Goal: Information Seeking & Learning: Learn about a topic

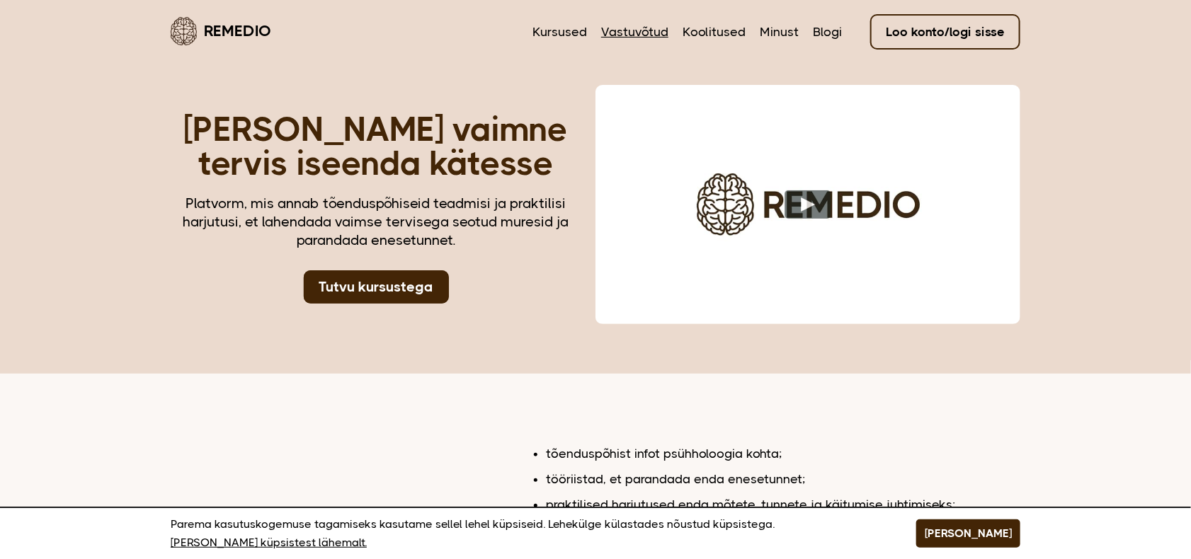
click at [658, 28] on link "Vastuvõtud" at bounding box center [634, 32] width 67 height 18
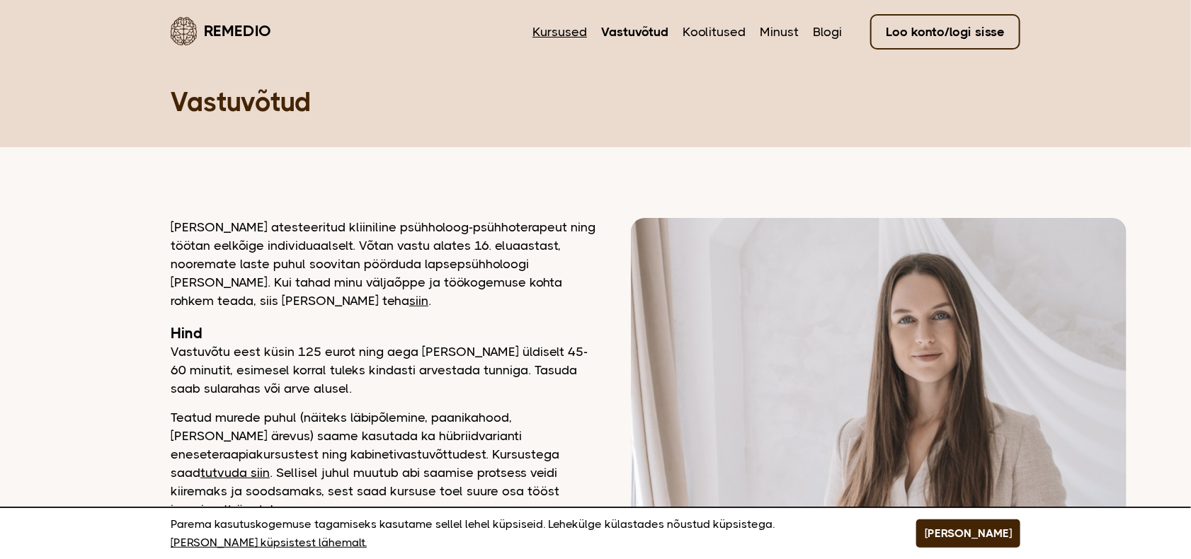
click at [561, 34] on link "Kursused" at bounding box center [559, 32] width 55 height 18
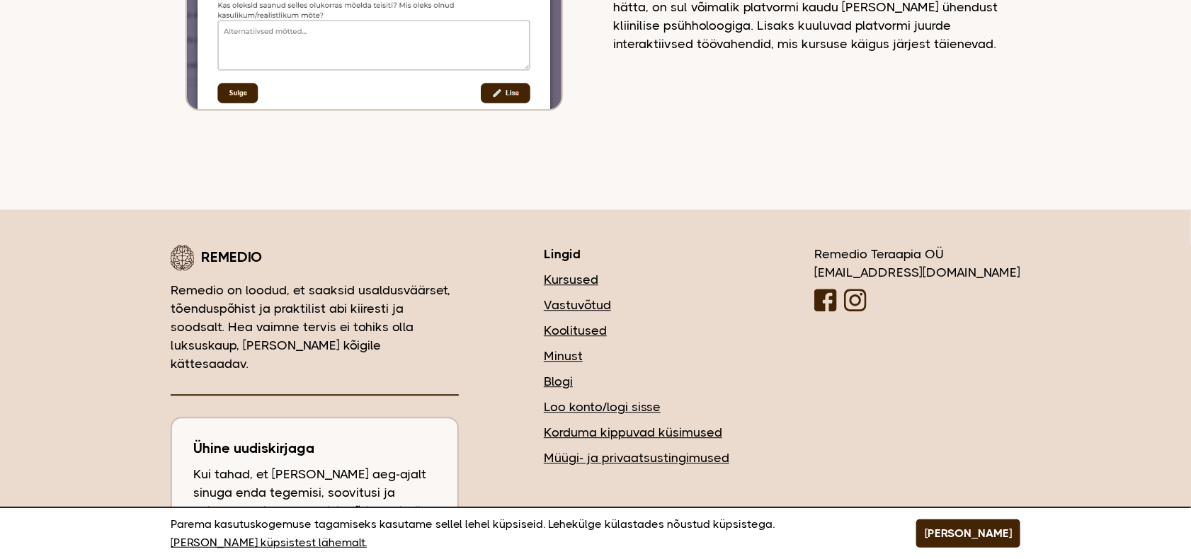
scroll to position [1560, 0]
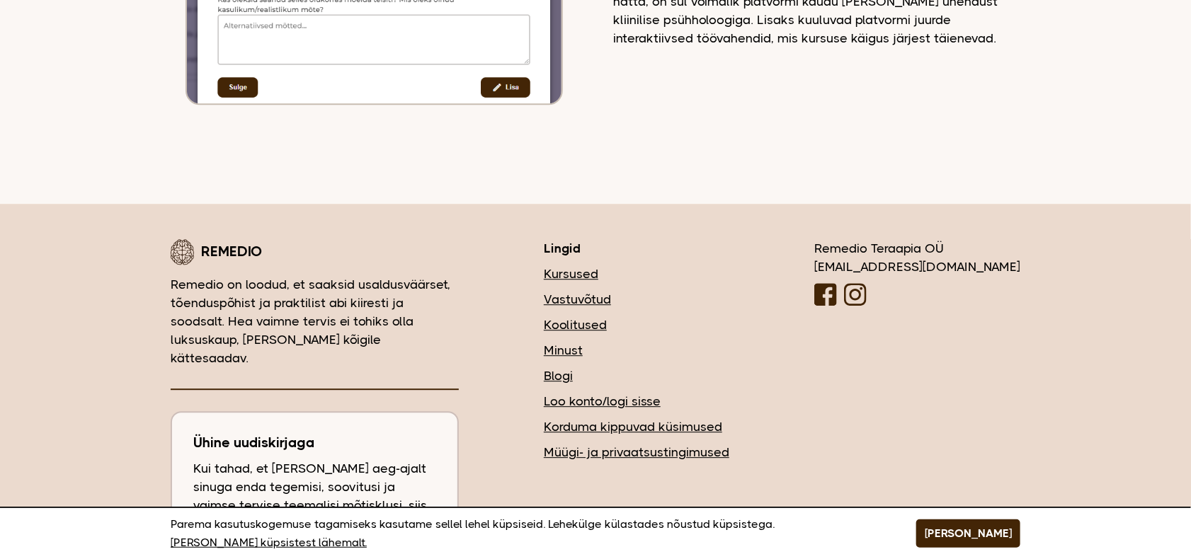
click at [675, 443] on link "Müügi- ja privaatsustingimused" at bounding box center [636, 452] width 185 height 18
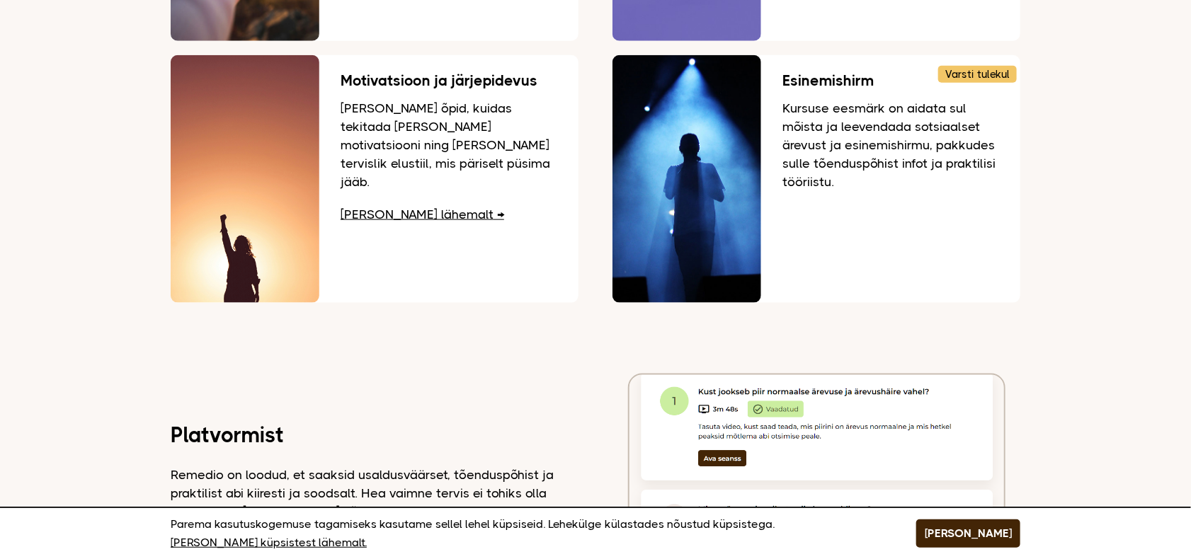
scroll to position [7, 0]
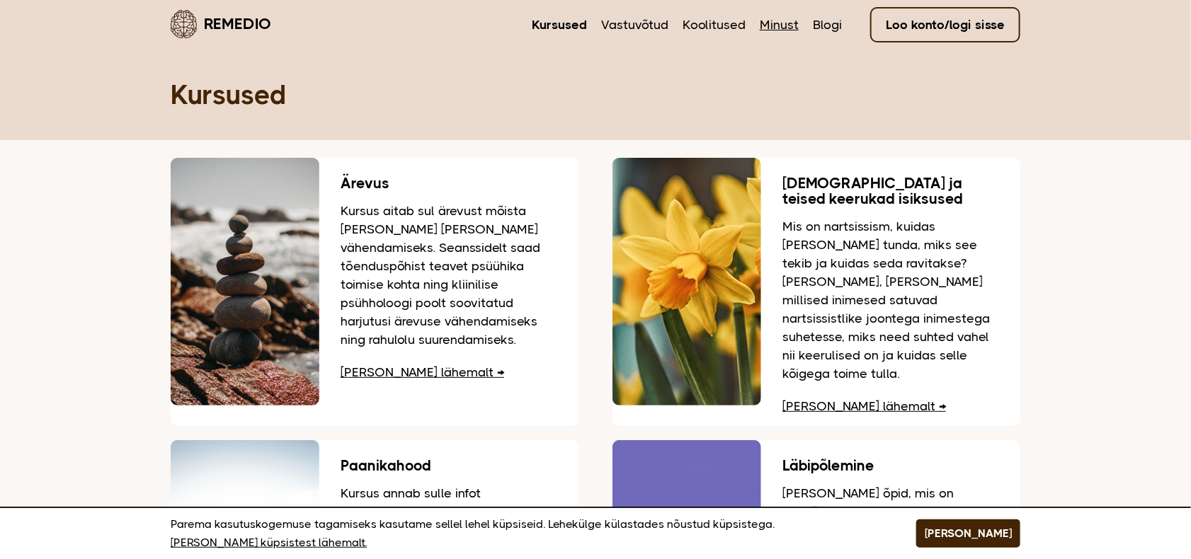
click at [796, 19] on link "Minust" at bounding box center [779, 25] width 39 height 18
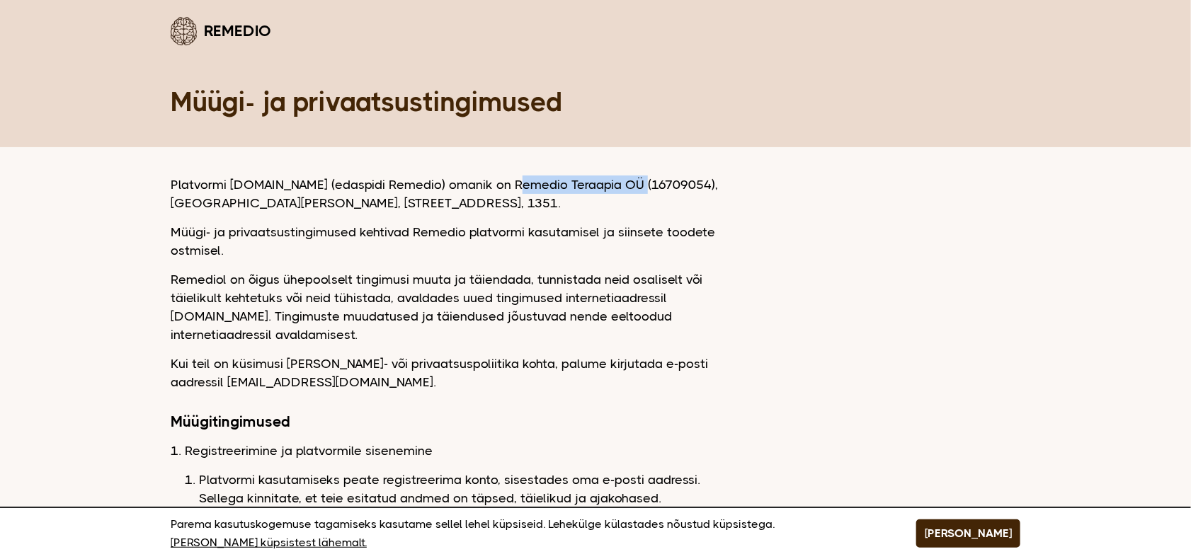
drag, startPoint x: 637, startPoint y: 184, endPoint x: 513, endPoint y: 182, distance: 123.9
click at [514, 182] on p "Platvormi www.remedio.ee (edaspidi Remedio) omanik on Remedio Teraapia OÜ (1670…" at bounding box center [454, 194] width 566 height 37
copy p "Remedio Teraapia OÜ"
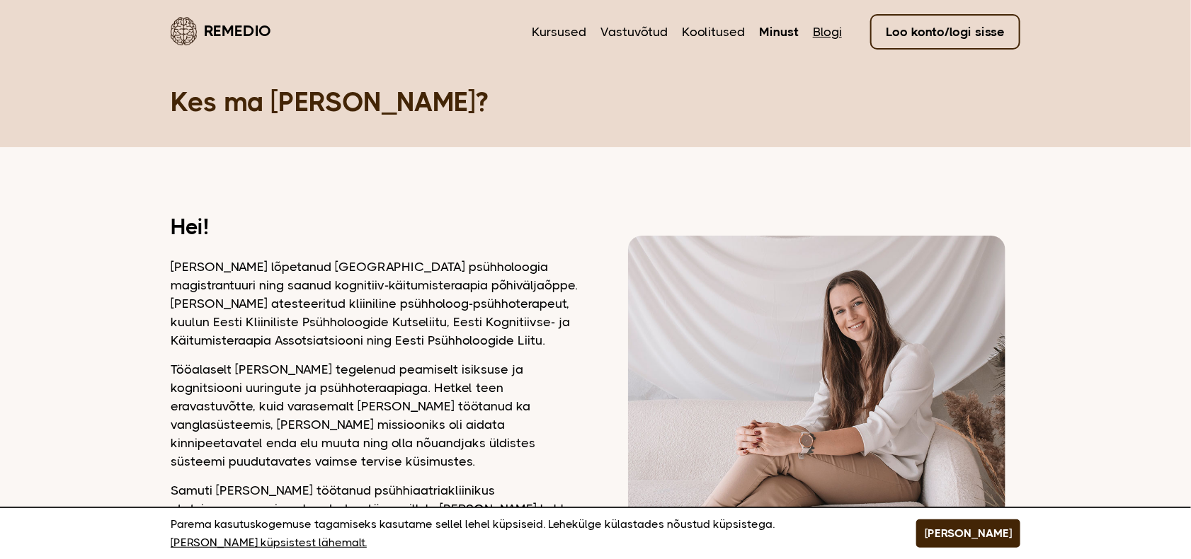
click at [825, 27] on link "Blogi" at bounding box center [827, 32] width 29 height 18
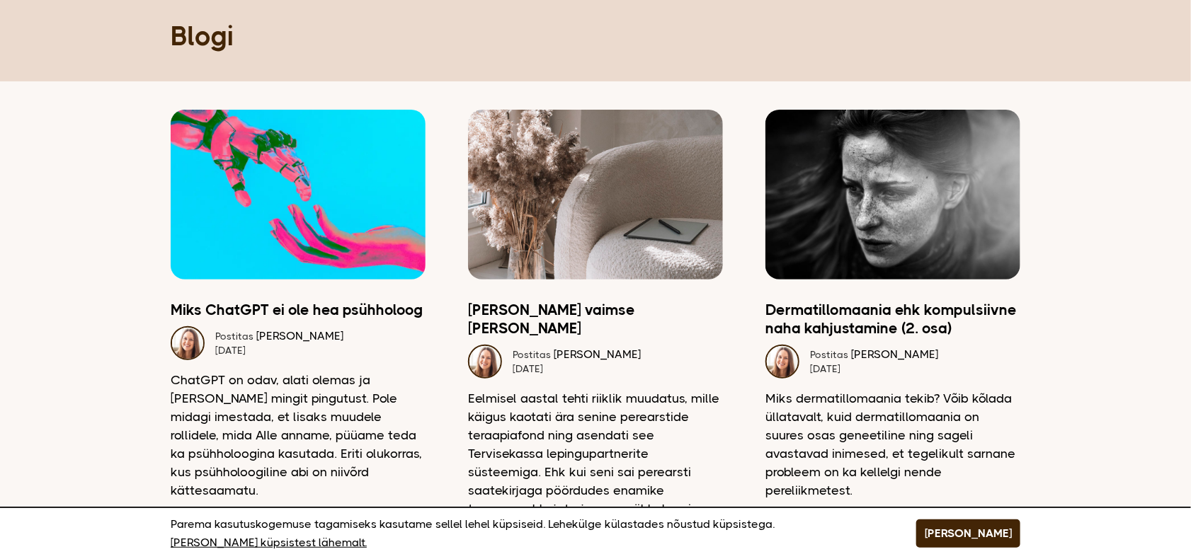
scroll to position [96, 0]
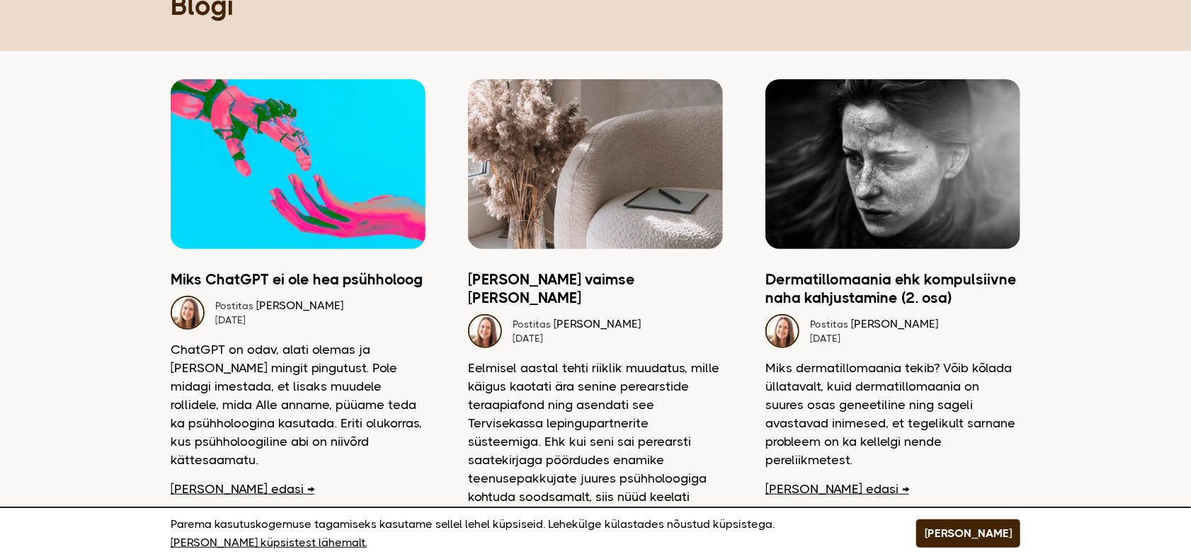
click at [245, 181] on img at bounding box center [298, 164] width 255 height 170
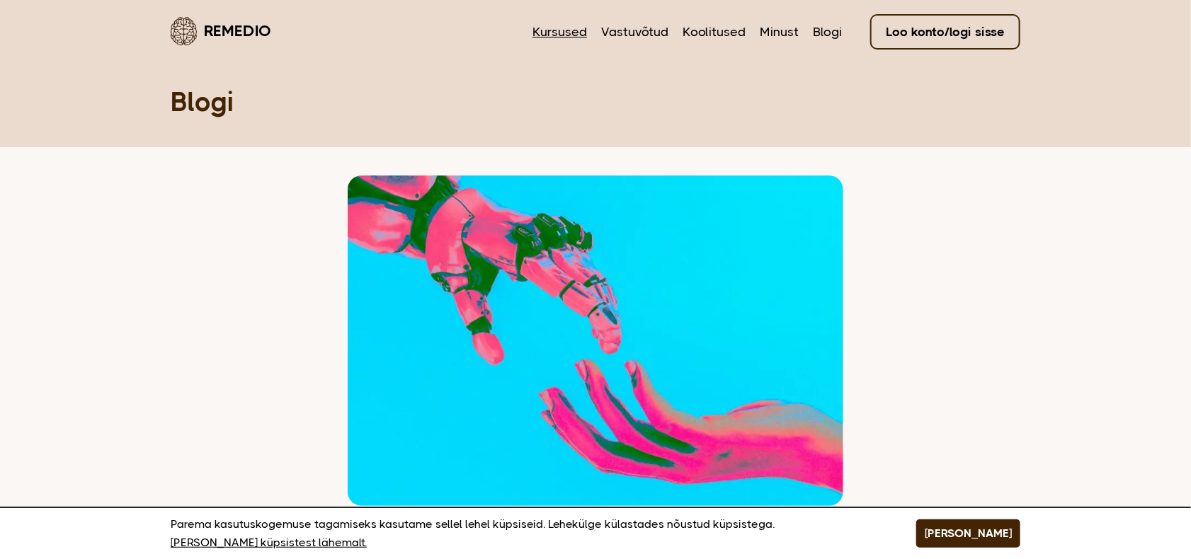
click at [564, 32] on link "Kursused" at bounding box center [559, 32] width 55 height 18
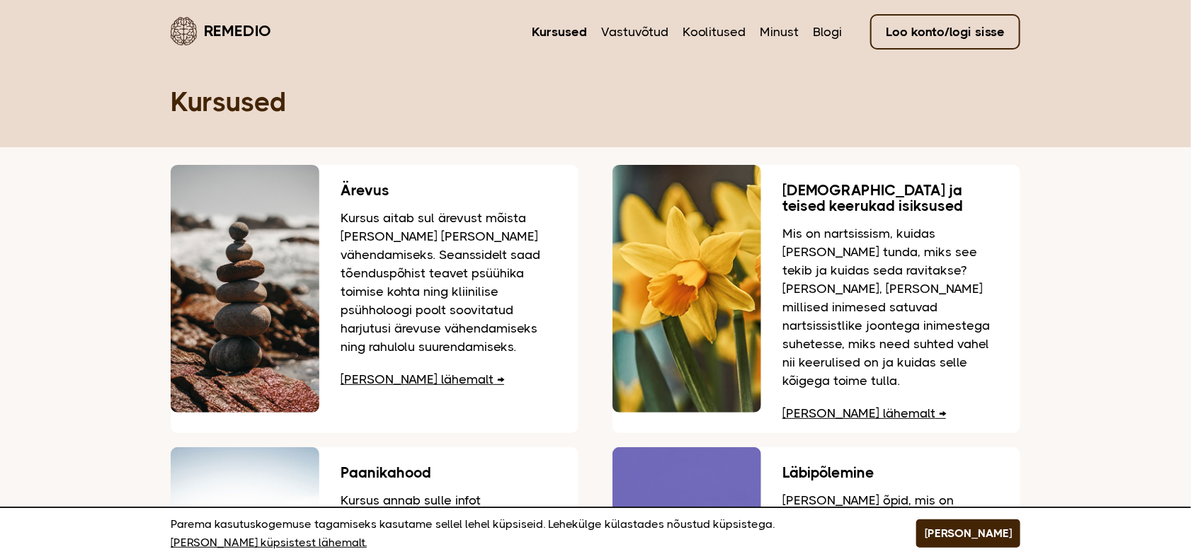
click at [239, 23] on link "Remedio" at bounding box center [221, 30] width 101 height 33
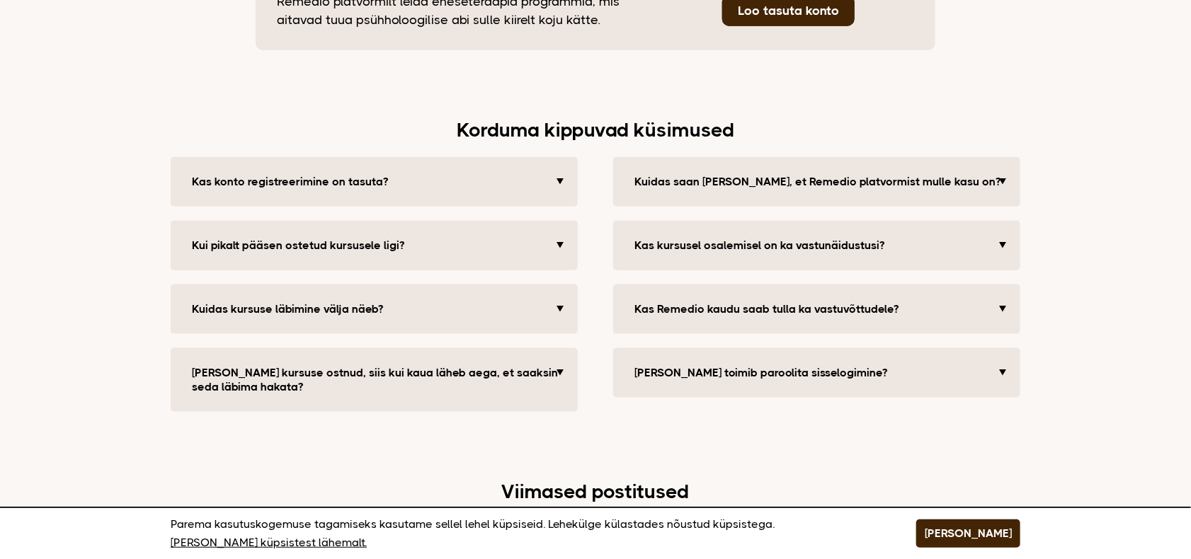
scroll to position [3017, 0]
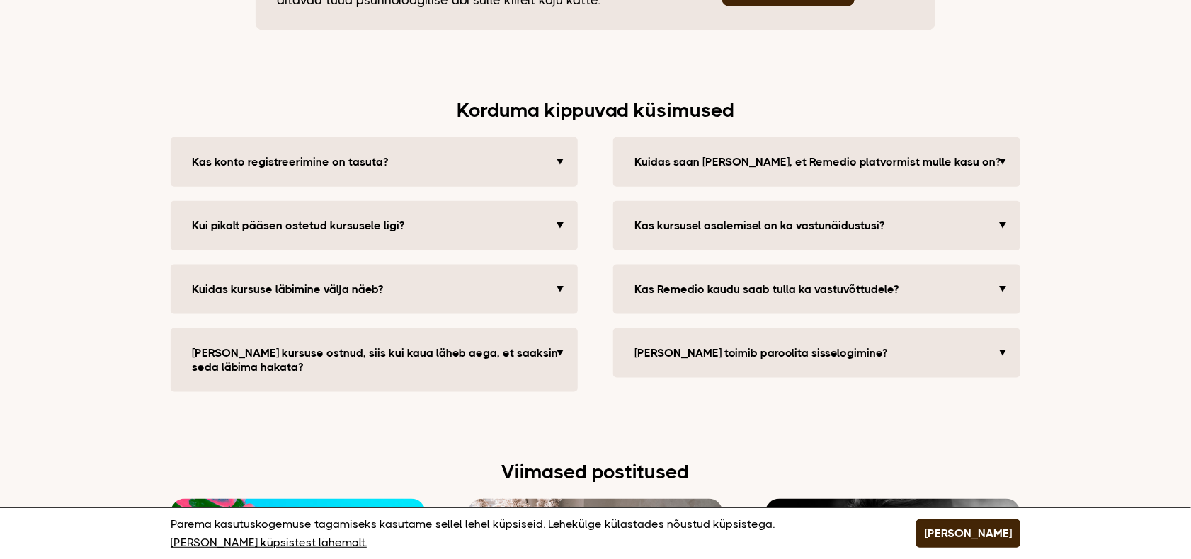
click at [274, 148] on button "Kas konto registreerimine on tasuta?" at bounding box center [376, 162] width 382 height 28
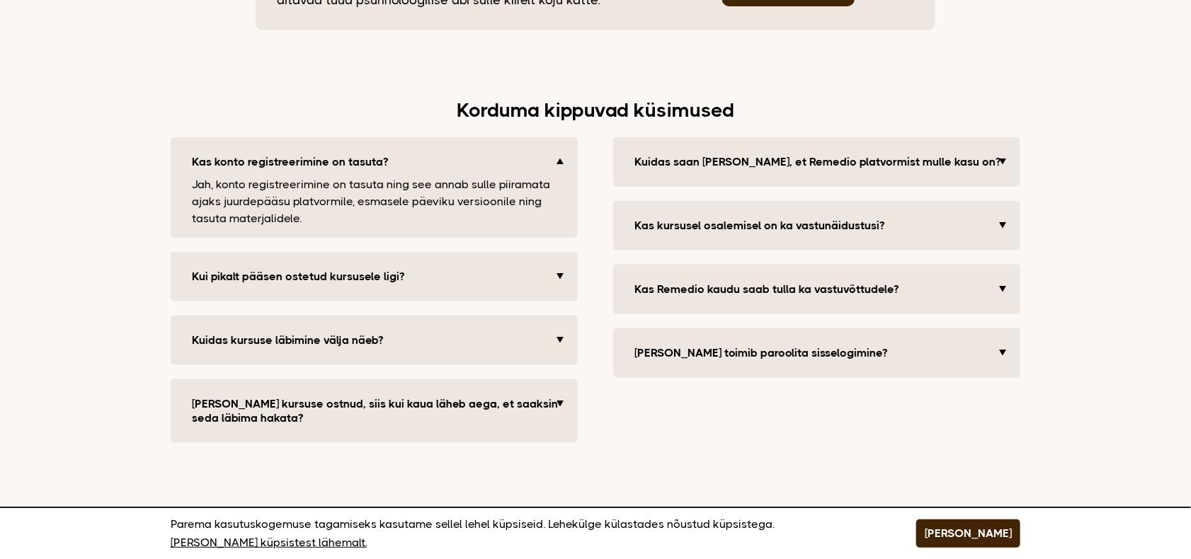
click at [259, 148] on button "Kas konto registreerimine on tasuta?" at bounding box center [376, 162] width 382 height 28
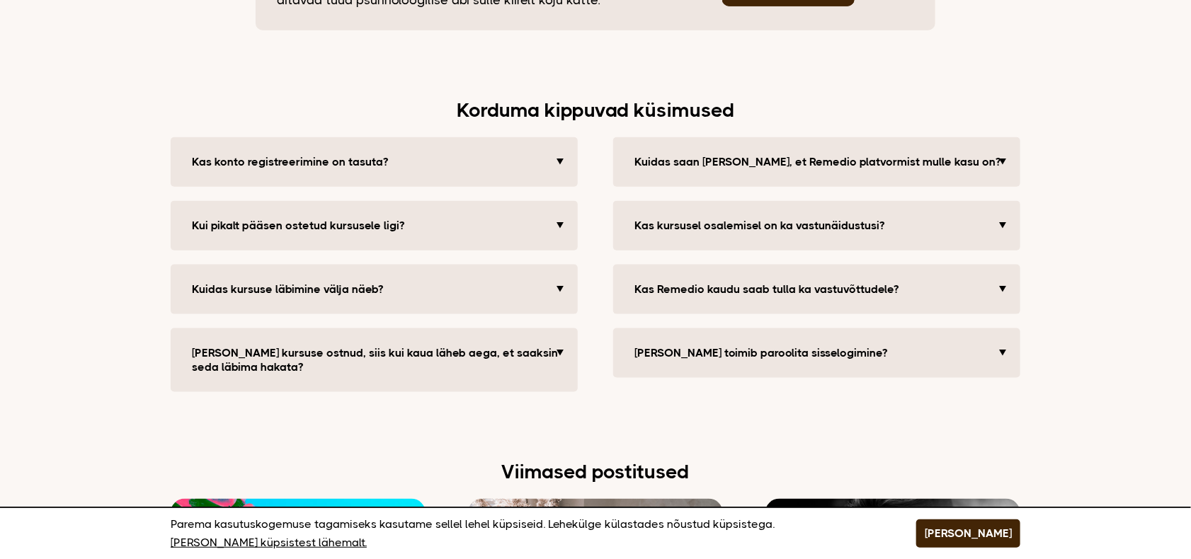
click at [704, 275] on button "Kas Remedio kaudu saab tulla ka vastuvõttudele?" at bounding box center [818, 289] width 382 height 28
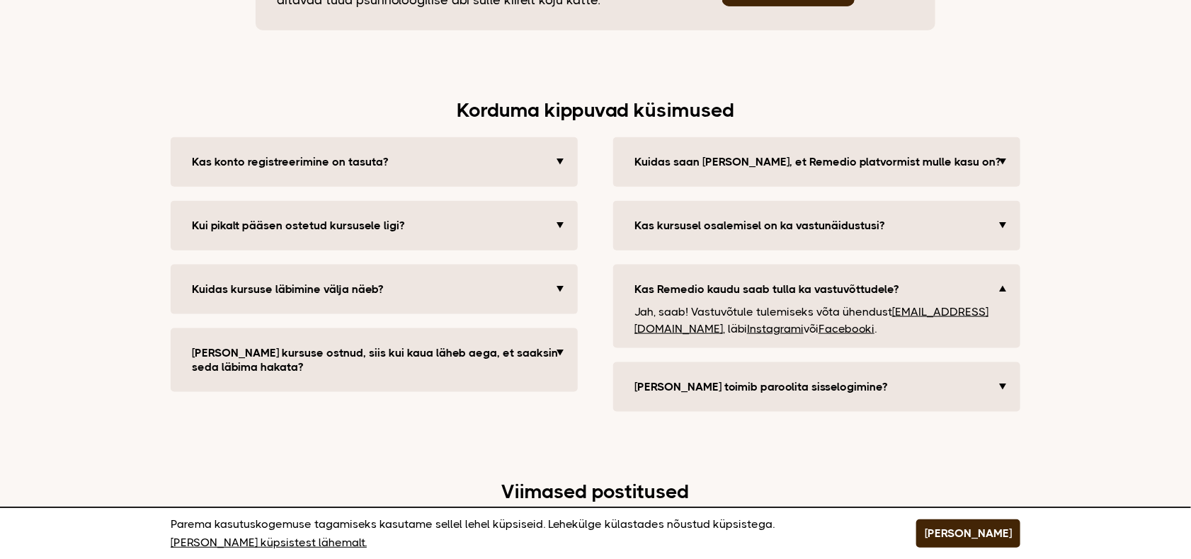
click at [687, 275] on button "Kas Remedio kaudu saab tulla ka vastuvõttudele?" at bounding box center [818, 289] width 382 height 28
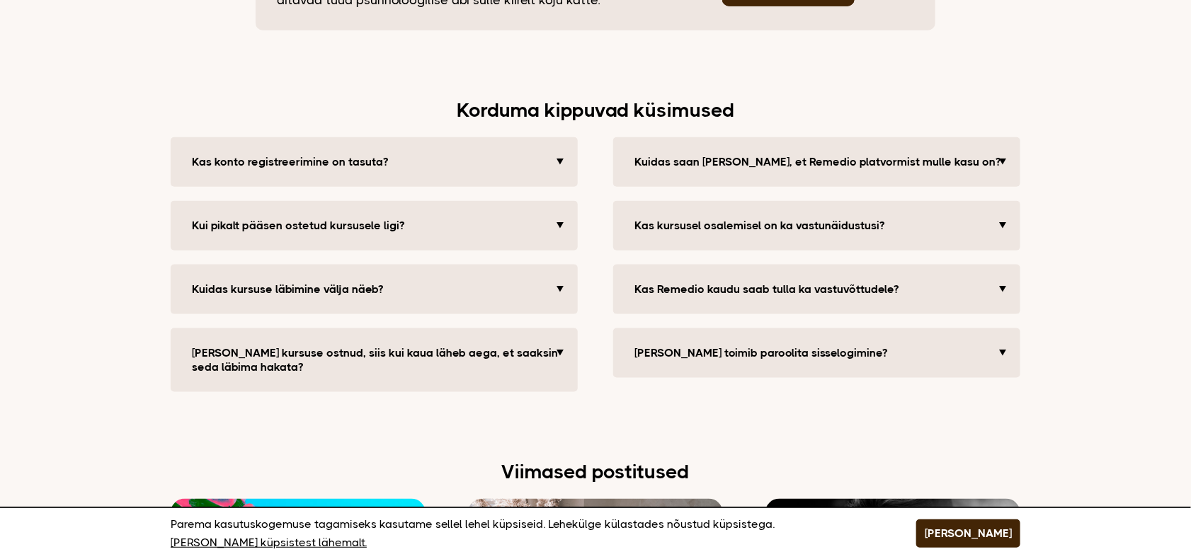
click at [496, 339] on button "Kui olen kursuse ostnud, siis kui kaua läheb aega, et saaksin seda läbima hakat…" at bounding box center [376, 360] width 382 height 42
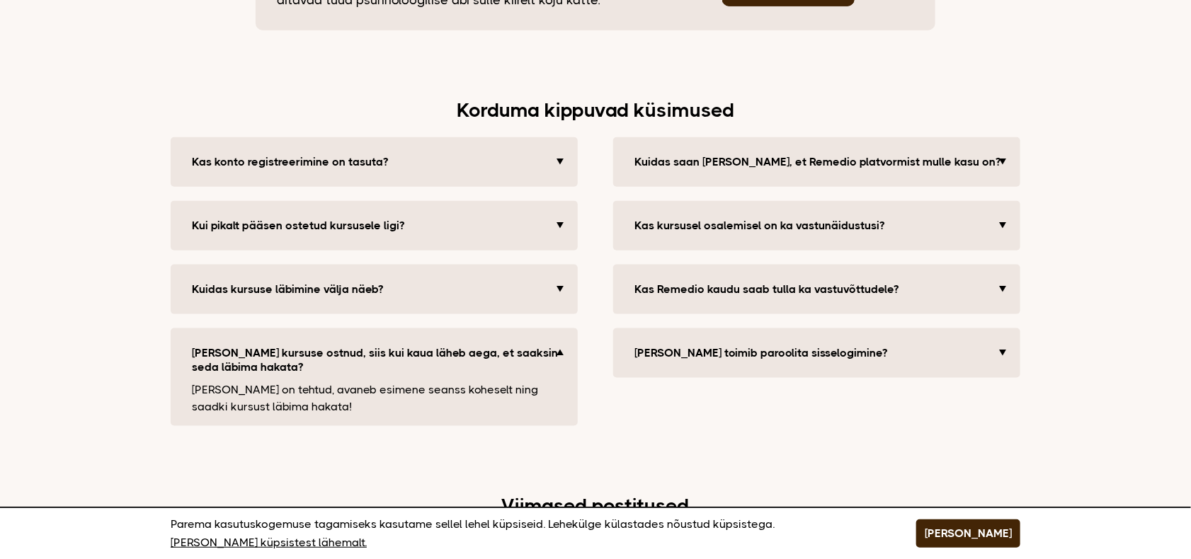
click at [495, 339] on button "Kui olen kursuse ostnud, siis kui kaua läheb aega, et saaksin seda läbima hakat…" at bounding box center [376, 360] width 382 height 42
